Goal: Communication & Community: Answer question/provide support

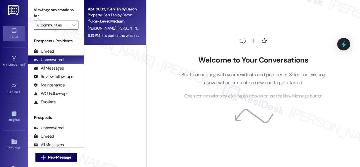
click at [119, 30] on span "[PERSON_NAME]" at bounding box center [131, 28] width 28 height 5
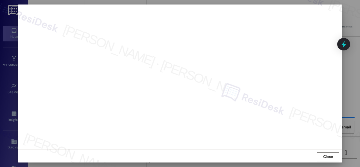
scroll to position [7, 0]
click at [323, 155] on span "Close" at bounding box center [328, 155] width 10 height 6
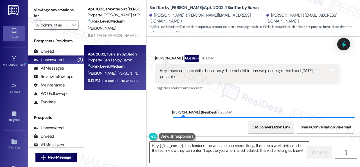
drag, startPoint x: 303, startPoint y: 102, endPoint x: 286, endPoint y: 128, distance: 31.7
click at [304, 102] on div "Sent via SMS [PERSON_NAME] (ResiDesk) 5:35 PM Hello [PERSON_NAME]! I understand…" at bounding box center [252, 135] width 213 height 78
click at [269, 159] on textarea "Hey {{first_name}}, I understand the washer knob needs fixing. I'll create a wo…" at bounding box center [228, 151] width 159 height 21
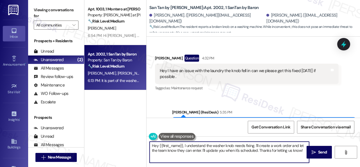
paste textarea "I've submitted a work order on your behalf and notified the site team. Please l…"
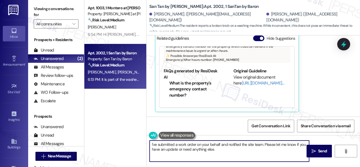
scroll to position [2, 0]
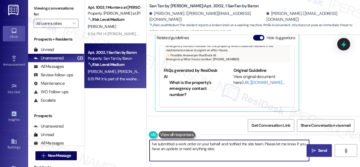
type textarea "I've submitted a work order on your behalf and notified the site team. Please l…"
click at [318, 147] on span "Send" at bounding box center [322, 150] width 9 height 6
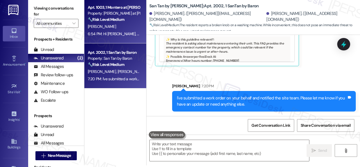
click at [121, 30] on div "6:54 PM: Hi Sara, this is Kelly Greco at apartment 1003 in Montero. I wanted to…" at bounding box center [113, 33] width 53 height 7
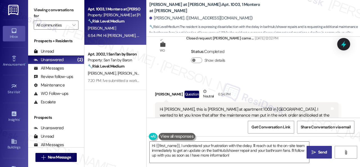
scroll to position [611, 0]
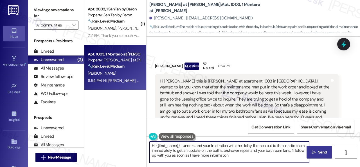
click at [252, 144] on textarea "Hi {{first_name}}, I understand your frustration with the delay. I'll reach out…" at bounding box center [228, 151] width 159 height 21
click at [168, 152] on textarea "Hi {{first_name}}, I understand your frustration with the delay. I'll reach out…" at bounding box center [228, 151] width 159 height 21
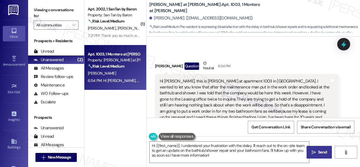
drag, startPoint x: 342, startPoint y: 96, endPoint x: 334, endPoint y: 97, distance: 7.7
click at [342, 96] on div "Received via SMS Kelly Greco Question Neutral 6:54 PM Hi Sara, this is Kelly Gr…" at bounding box center [252, 141] width 213 height 188
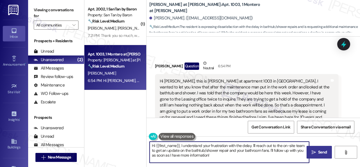
drag, startPoint x: 228, startPoint y: 145, endPoint x: 244, endPoint y: 158, distance: 21.4
click at [244, 158] on textarea "Hi {{first_name}}, I understand your frustration with the delay. I'll reach out…" at bounding box center [228, 151] width 159 height 21
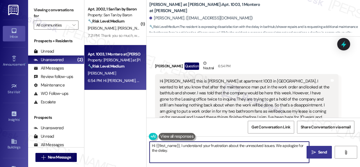
paste textarea "Do you have maintenance requests for the issues? If so, are the work orders sti…"
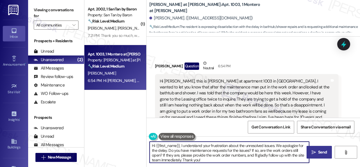
type textarea "Hi {{first_name}}, I understand your frustration about the unresolved issues. W…"
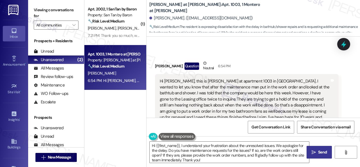
click at [324, 154] on span "Send" at bounding box center [322, 152] width 9 height 6
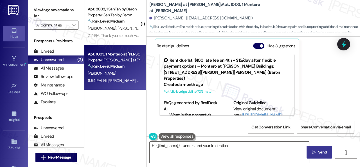
scroll to position [723, 0]
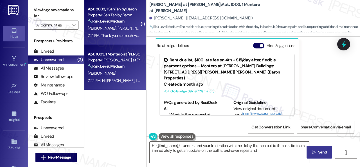
type textarea "Hi {{first_name}}, I understand your frustration with the delay. I'll reach out…"
click at [135, 37] on div "7:21 PM: Thank you so much, were we able to fix this today ? 7:21 PM: Thank you…" at bounding box center [137, 35] width 98 height 5
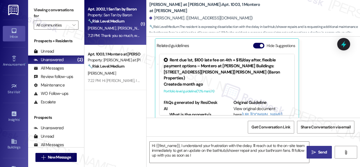
type textarea "Hi {{first_name}}, I understand your frustration with the delay. I'll reach out…"
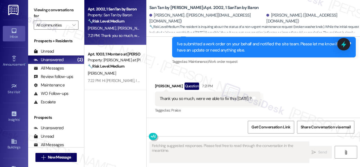
scroll to position [464, 0]
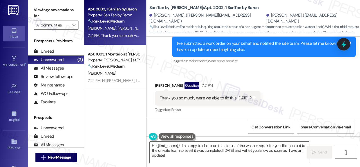
drag, startPoint x: 307, startPoint y: 80, endPoint x: 302, endPoint y: 81, distance: 5.1
click at [302, 81] on div "Received via SMS Abdel Hussein Question 7:21 PM Thank you so much, were we able…" at bounding box center [252, 93] width 213 height 49
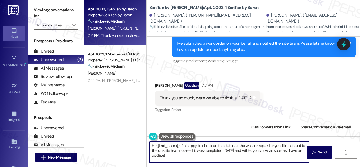
drag, startPoint x: 189, startPoint y: 154, endPoint x: 113, endPoint y: 134, distance: 78.6
click at [113, 134] on div "Apt. 2002, 1 SanTan by Baron Property: San Tan by Baron 🔧 Risk Level: Medium Th…" at bounding box center [221, 83] width 275 height 167
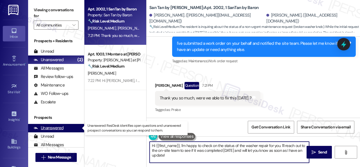
paste textarea "I apologize if I cannot confirm when the maintenance team will visit your apart…"
type textarea "I apologize if I cannot confirm when the maintenance team will visit your apart…"
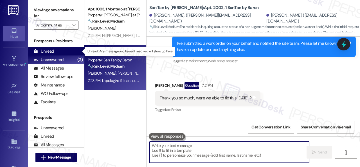
click at [44, 51] on div "Unread" at bounding box center [44, 51] width 20 height 6
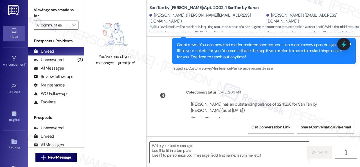
type textarea "Fetching suggested responses. Please feel free to read through the conversation…"
